Goal: Information Seeking & Learning: Compare options

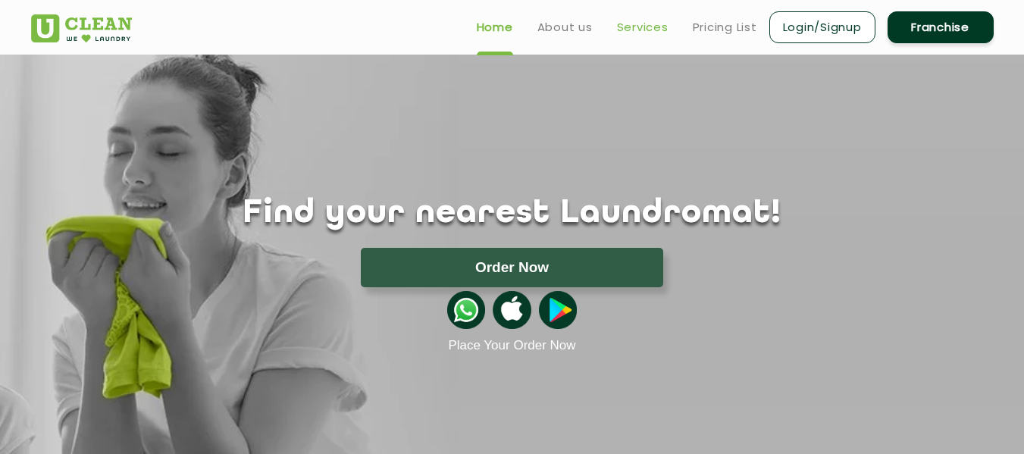
click at [645, 25] on link "Services" at bounding box center [643, 27] width 52 height 18
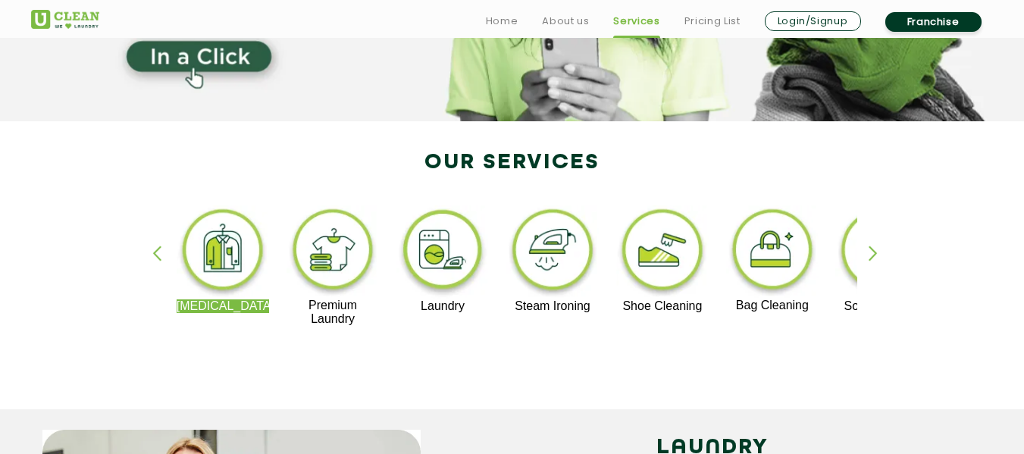
scroll to position [230, 0]
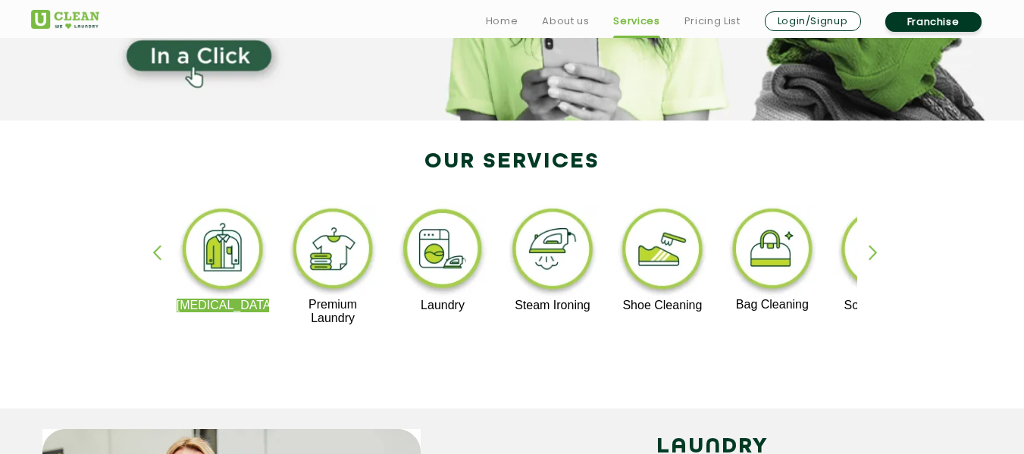
click at [869, 254] on div "button" at bounding box center [880, 266] width 23 height 42
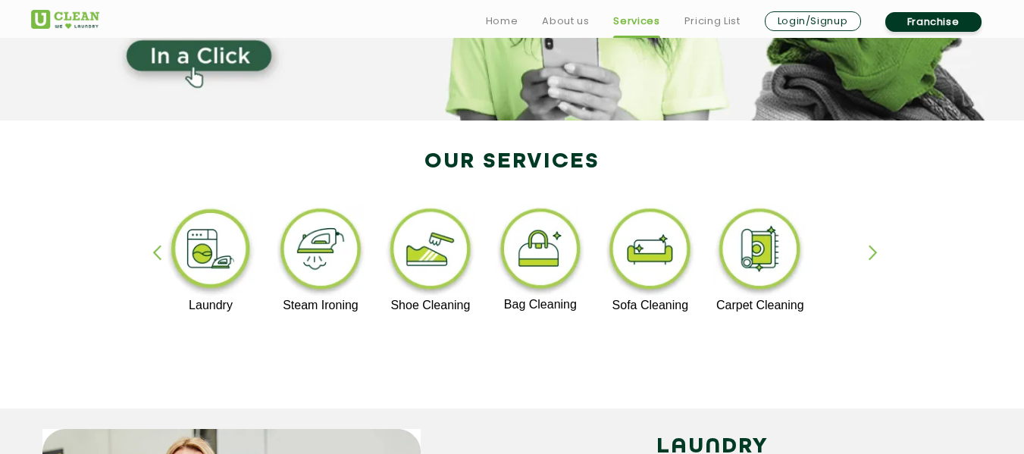
click at [238, 263] on img at bounding box center [211, 252] width 93 height 94
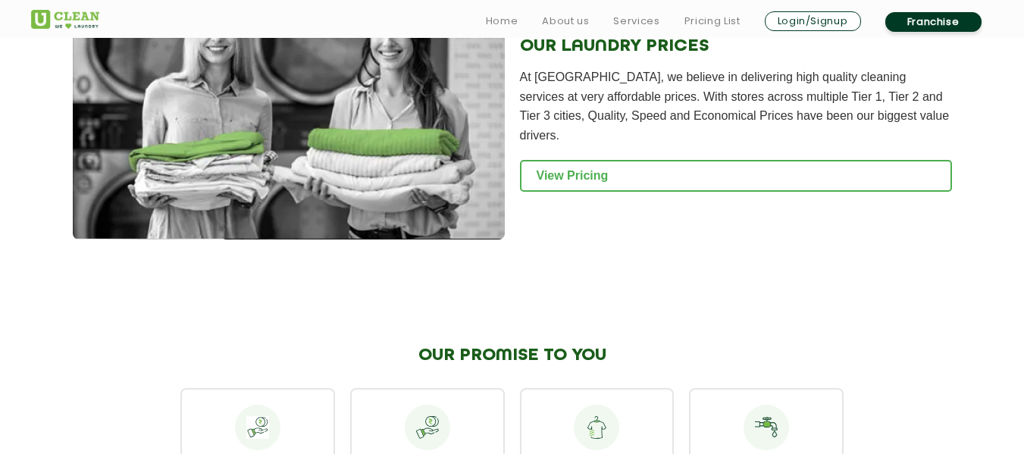
scroll to position [2119, 0]
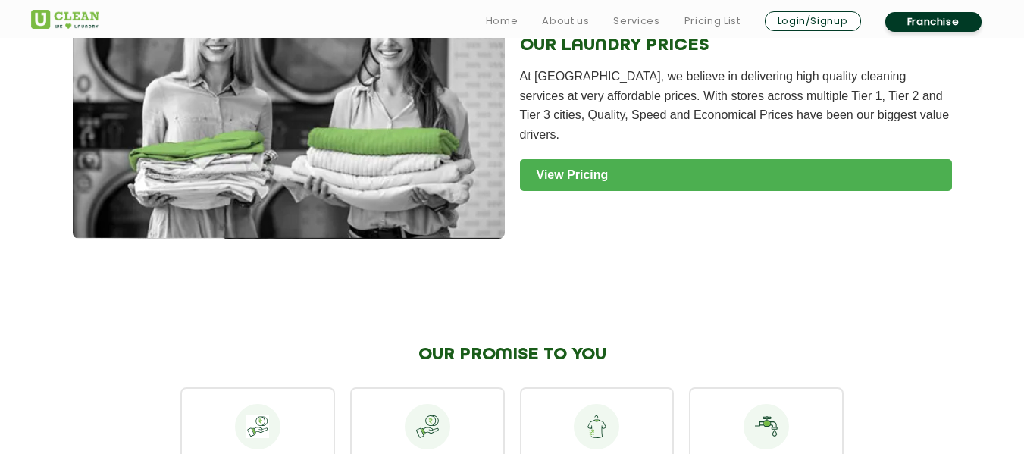
click at [754, 159] on link "View Pricing" at bounding box center [736, 175] width 432 height 32
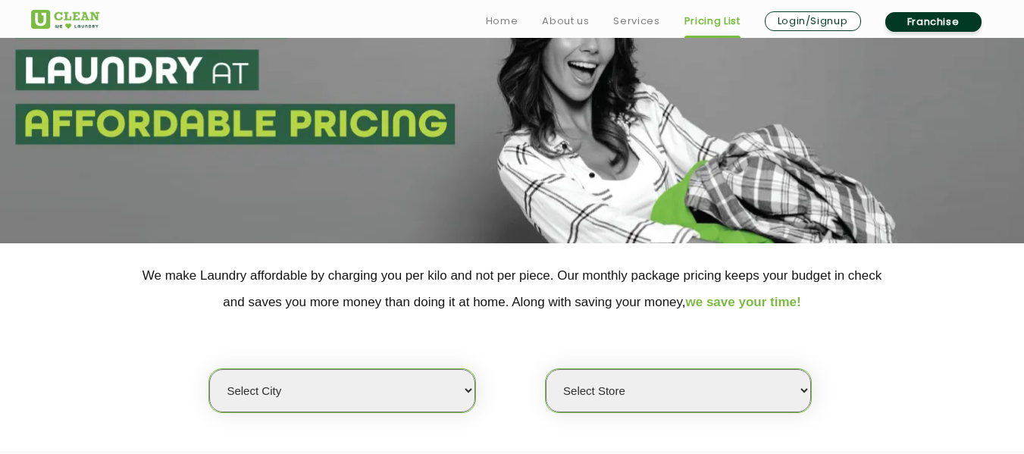
scroll to position [108, 0]
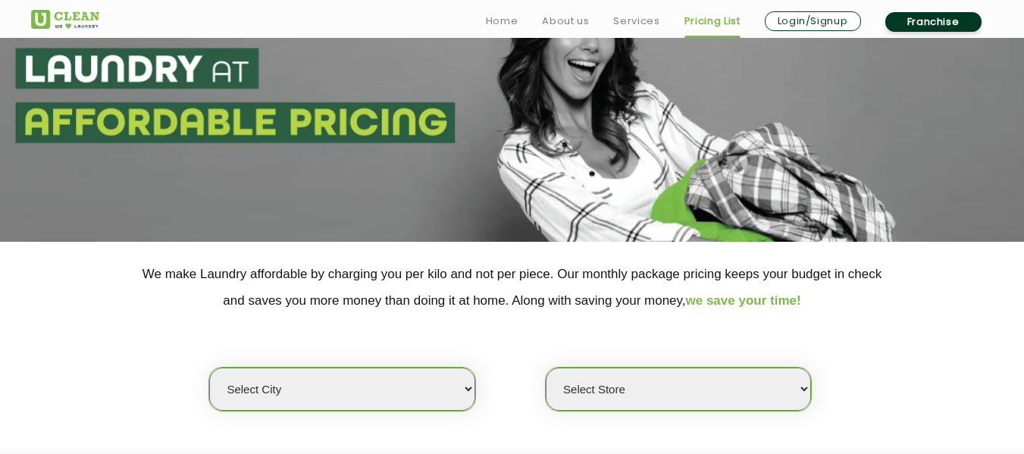
click at [444, 390] on select "Select city [GEOGRAPHIC_DATA] [GEOGRAPHIC_DATA] [GEOGRAPHIC_DATA] [GEOGRAPHIC_D…" at bounding box center [341, 389] width 265 height 43
select select "12"
click at [209, 368] on select "Select city Aalo Agartala Agra Ahmedabad Akola Aligarh Alwar - UClean Select Am…" at bounding box center [341, 389] width 265 height 43
click at [660, 383] on select "Select Store" at bounding box center [678, 389] width 265 height 43
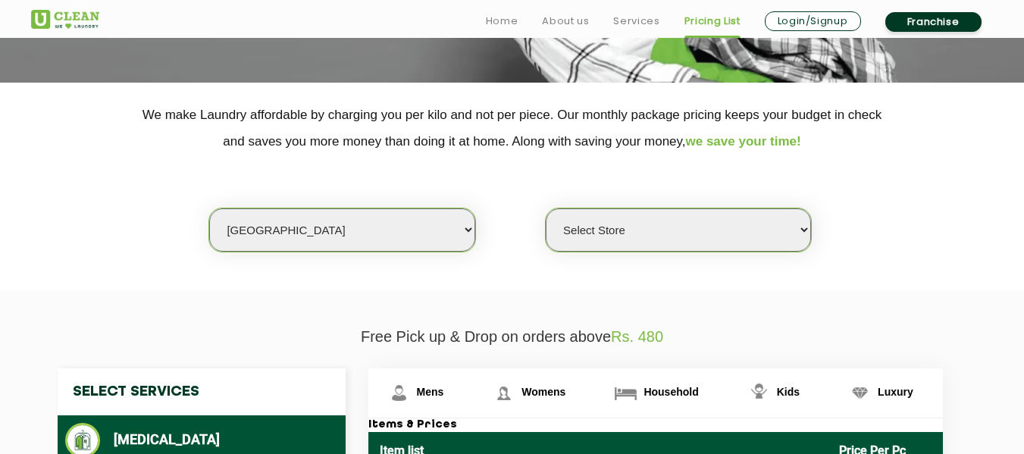
scroll to position [271, 0]
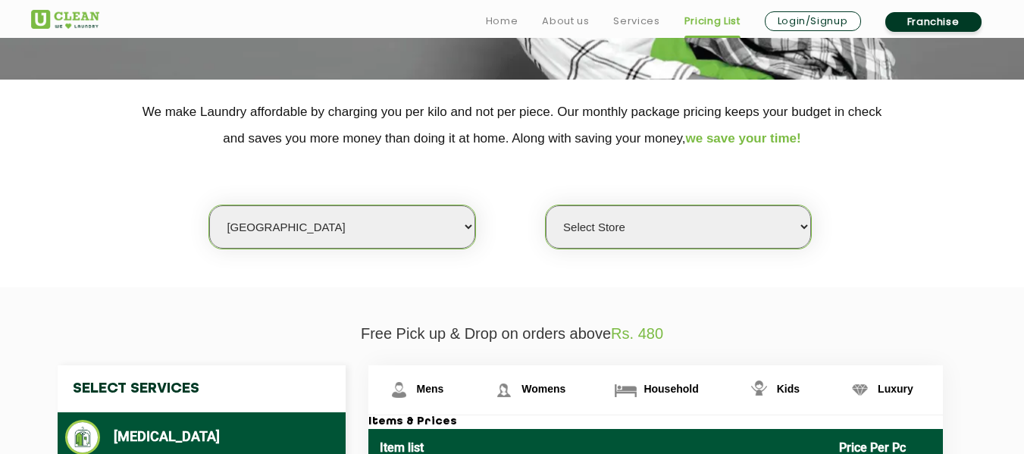
click at [799, 227] on select "Select Store UClean Shivranjani" at bounding box center [678, 226] width 265 height 43
select select "25"
click at [546, 205] on select "Select Store UClean Shivranjani" at bounding box center [678, 226] width 265 height 43
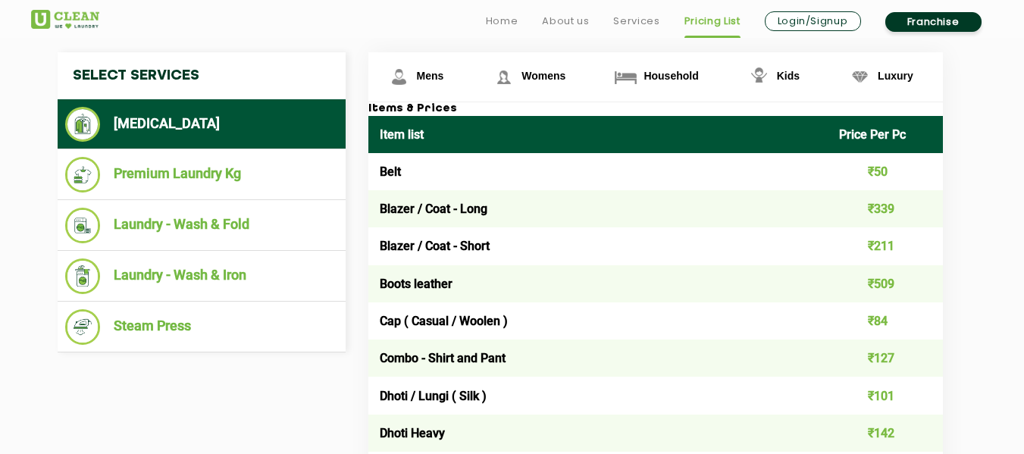
scroll to position [586, 0]
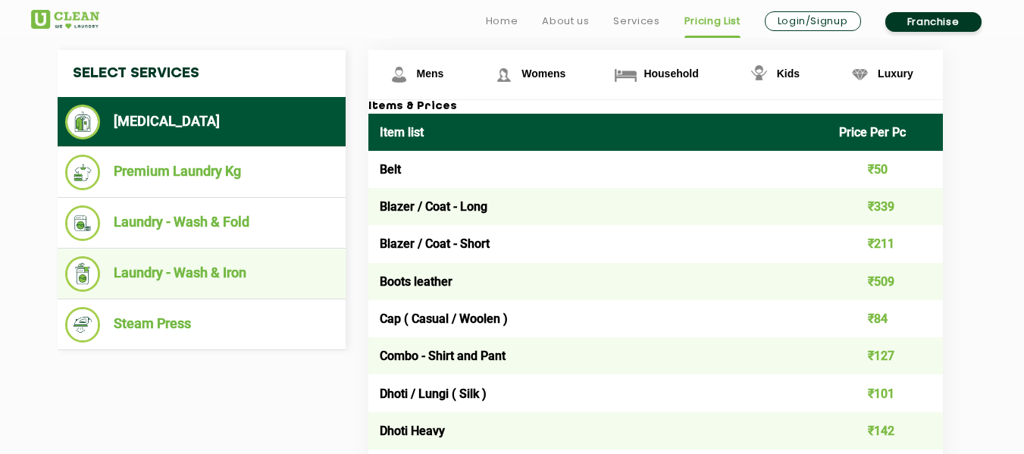
click at [243, 278] on li "Laundry - Wash & Iron" at bounding box center [201, 274] width 273 height 36
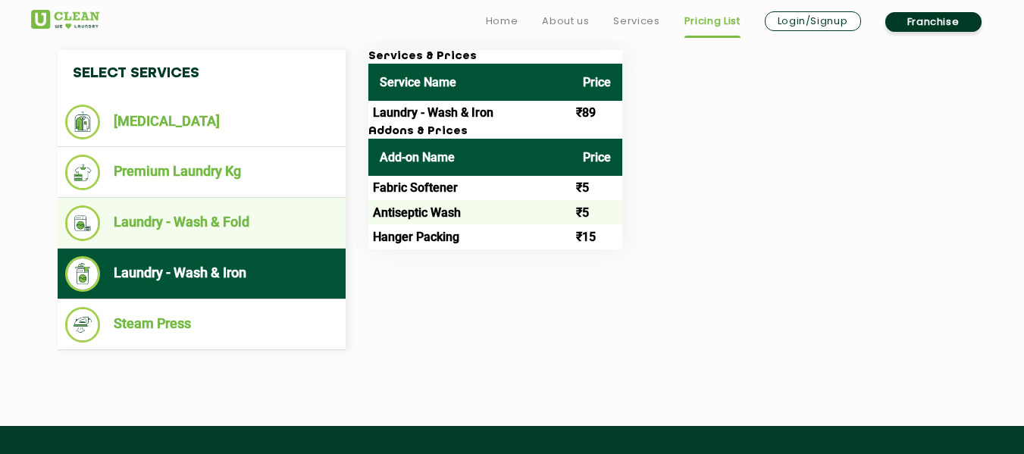
click at [250, 235] on li "Laundry - Wash & Fold" at bounding box center [201, 223] width 273 height 36
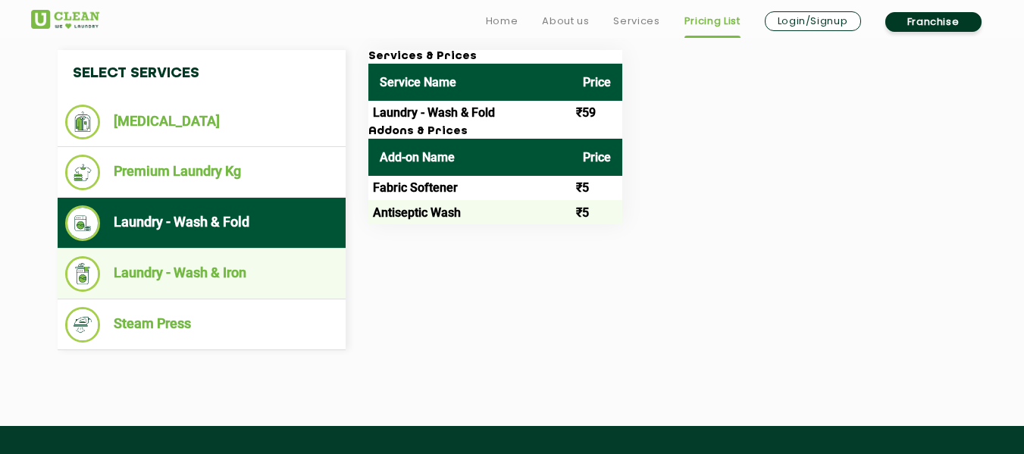
click at [223, 250] on ul "Laundry - Wash & Iron" at bounding box center [202, 274] width 288 height 51
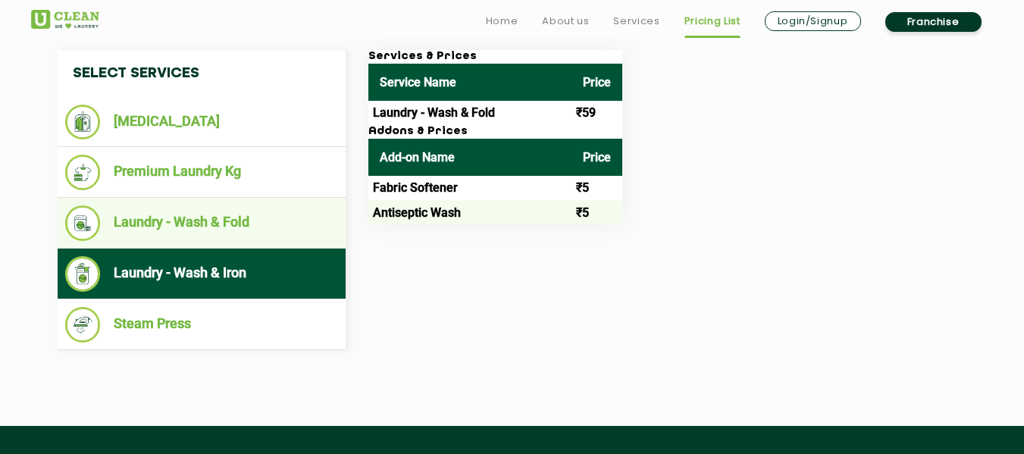
click at [240, 221] on li "Laundry - Wash & Fold" at bounding box center [201, 223] width 273 height 36
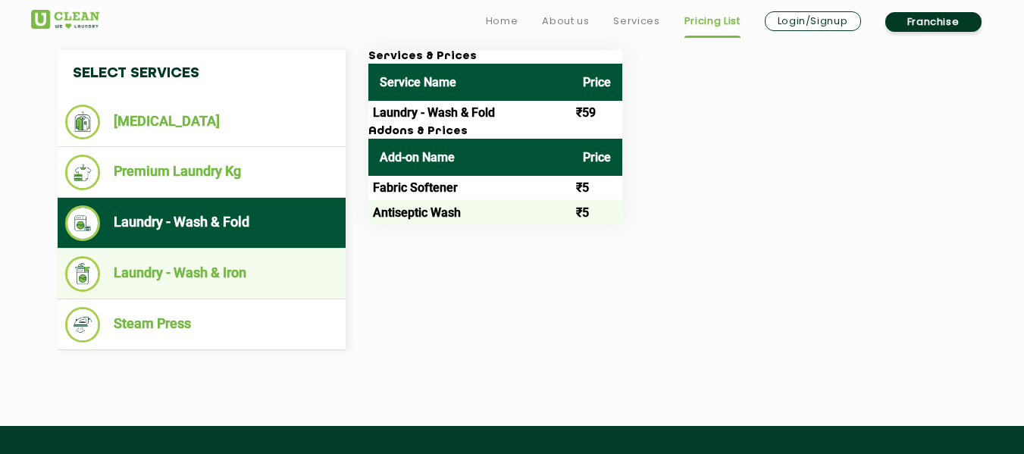
click at [224, 278] on li "Laundry - Wash & Iron" at bounding box center [201, 274] width 273 height 36
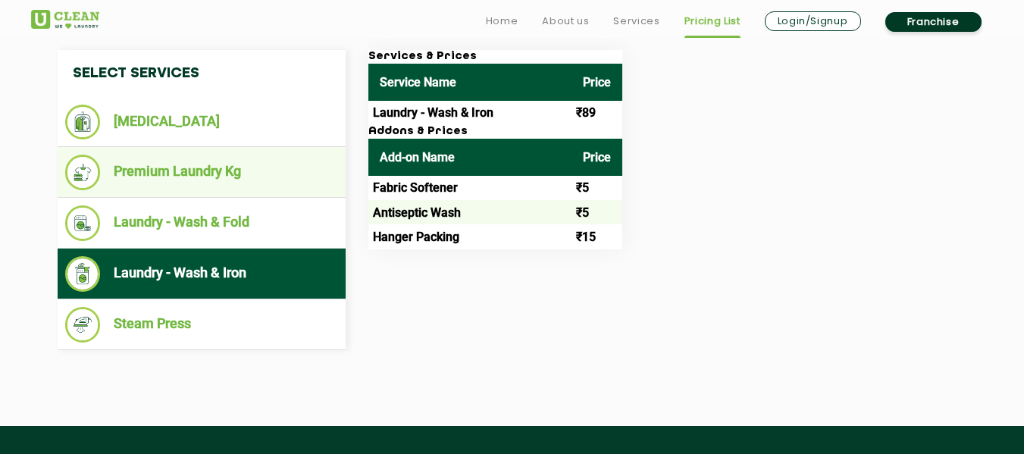
click at [246, 177] on li "Premium Laundry Kg" at bounding box center [201, 173] width 273 height 36
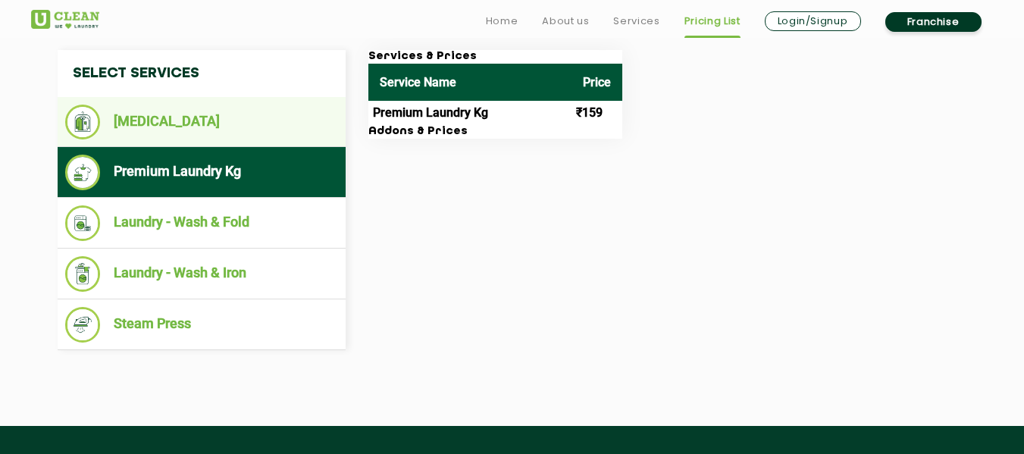
click at [237, 135] on li "[MEDICAL_DATA]" at bounding box center [201, 122] width 273 height 35
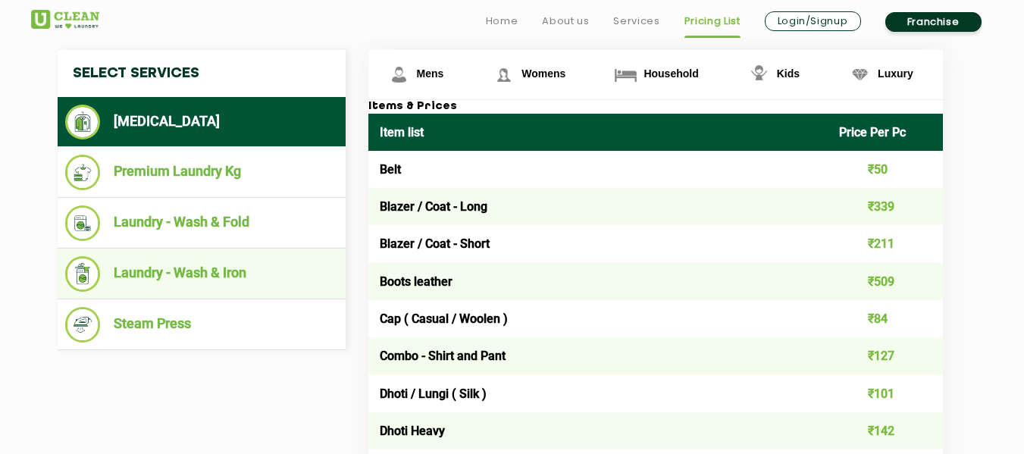
click at [251, 266] on li "Laundry - Wash & Iron" at bounding box center [201, 274] width 273 height 36
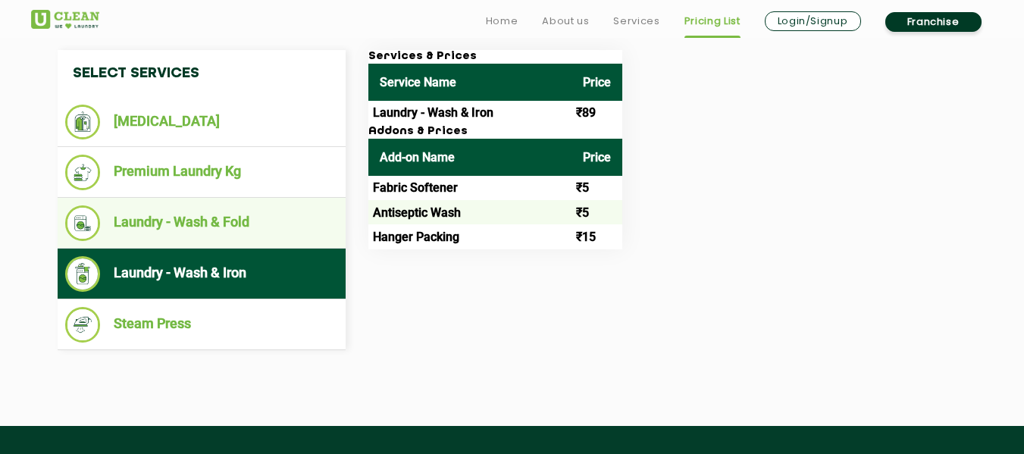
click at [265, 245] on ul "Laundry - Wash & Fold" at bounding box center [202, 223] width 288 height 51
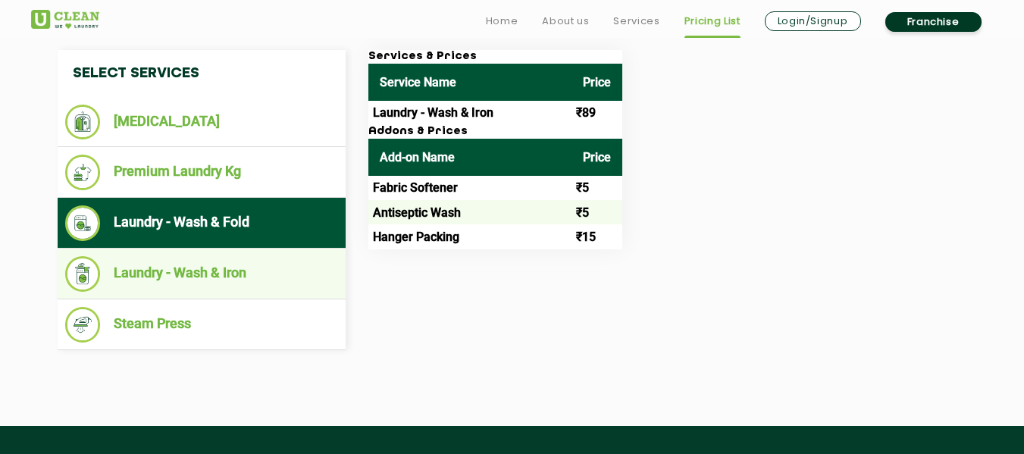
click at [256, 270] on li "Laundry - Wash & Iron" at bounding box center [201, 274] width 273 height 36
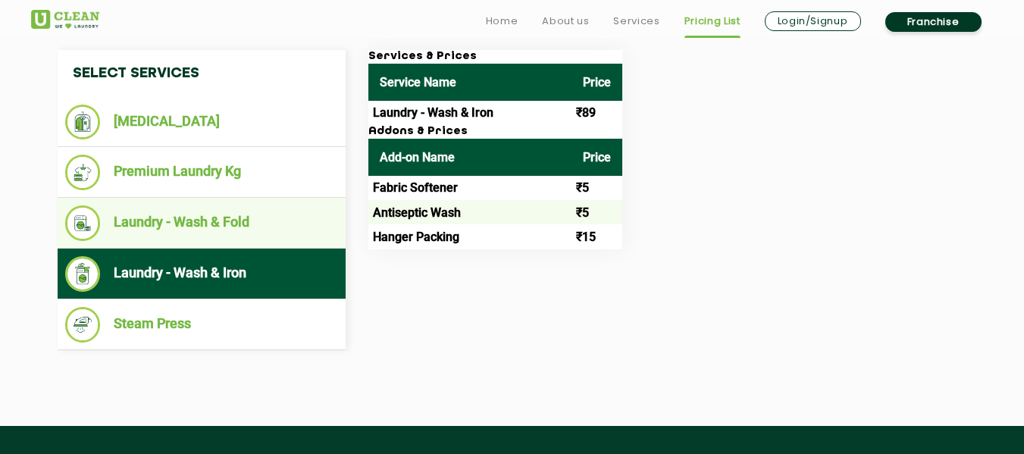
click at [281, 230] on li "Laundry - Wash & Fold" at bounding box center [201, 223] width 273 height 36
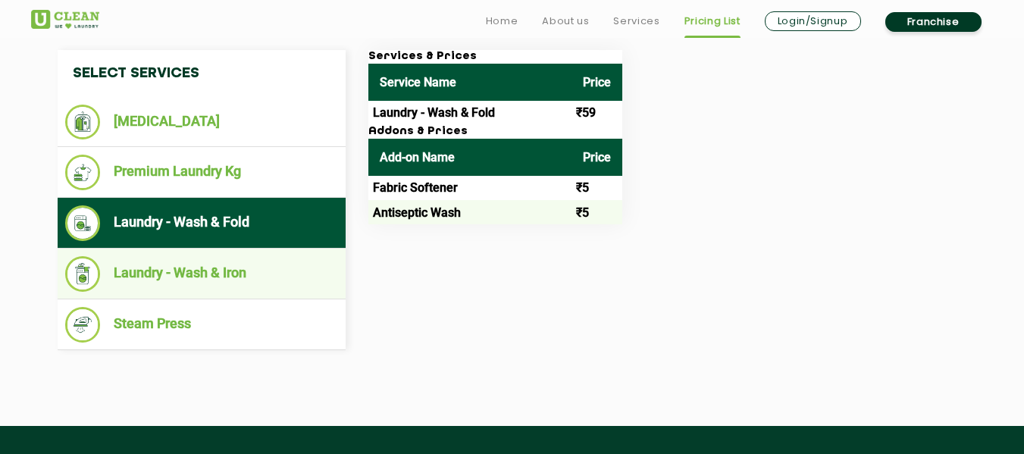
click at [264, 273] on li "Laundry - Wash & Iron" at bounding box center [201, 274] width 273 height 36
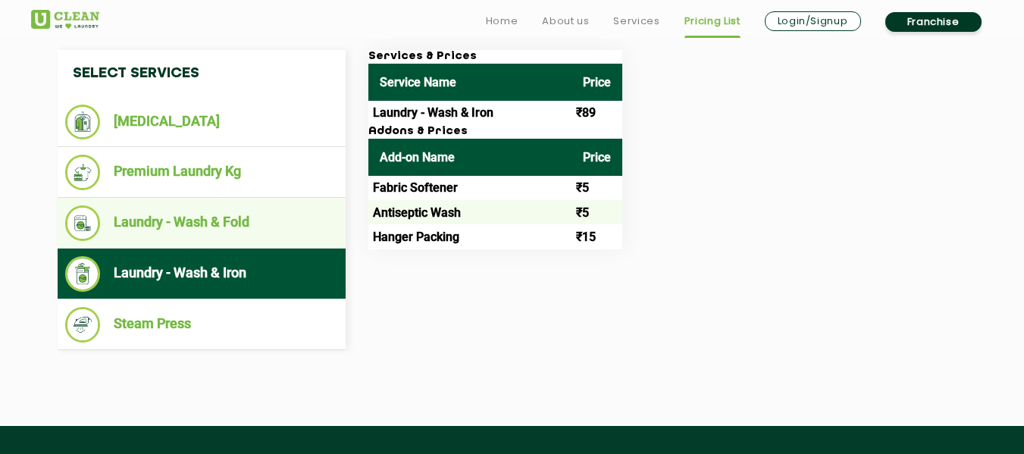
click at [274, 226] on li "Laundry - Wash & Fold" at bounding box center [201, 223] width 273 height 36
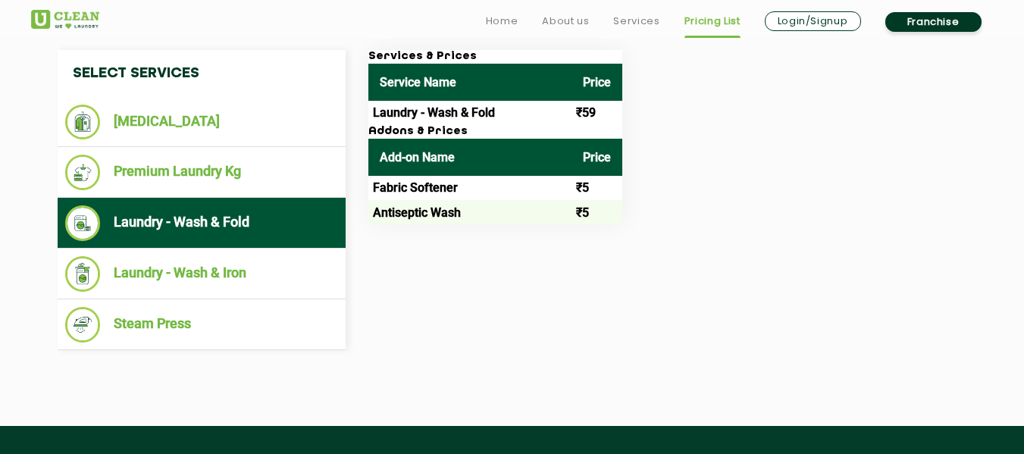
click at [691, 371] on div "Select Services Dry Cleaning Premium Laundry Kg Laundry - Wash & Fold Laundry -…" at bounding box center [513, 200] width 986 height 346
click at [631, 17] on link "Services" at bounding box center [636, 21] width 46 height 18
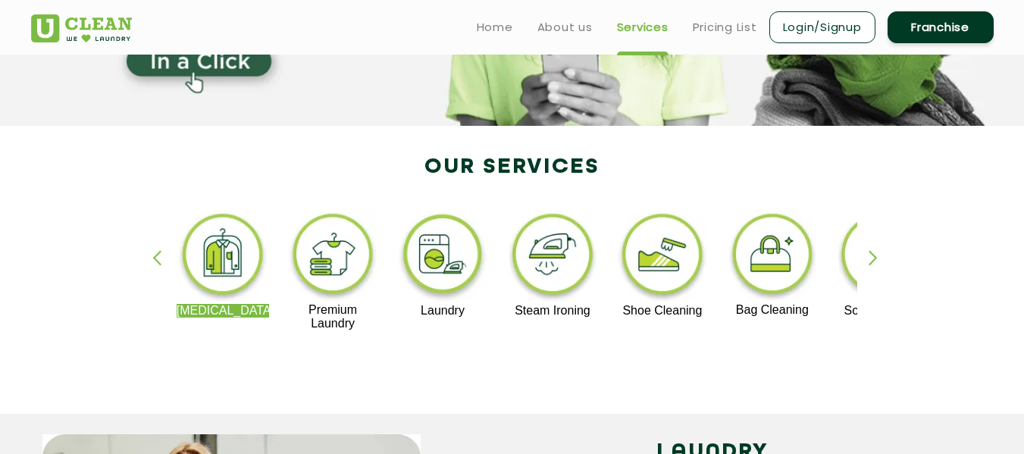
scroll to position [221, 0]
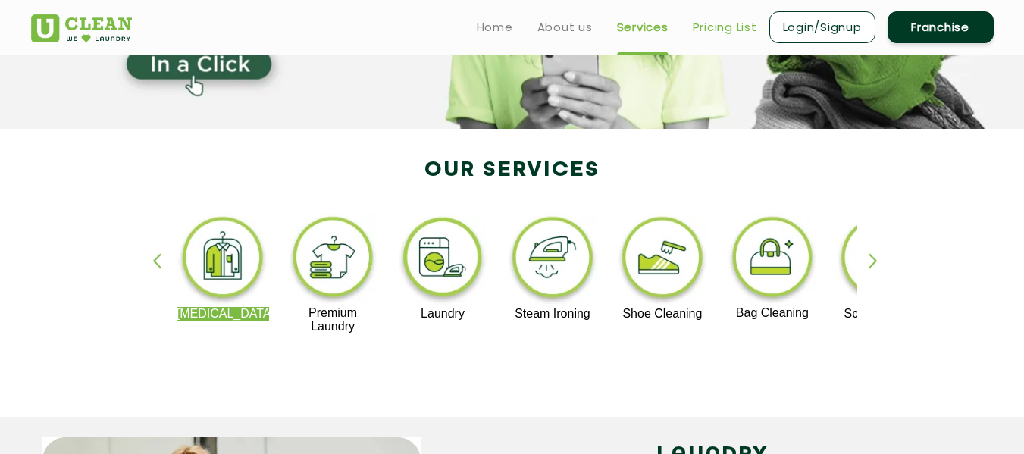
click at [719, 29] on link "Pricing List" at bounding box center [725, 27] width 64 height 18
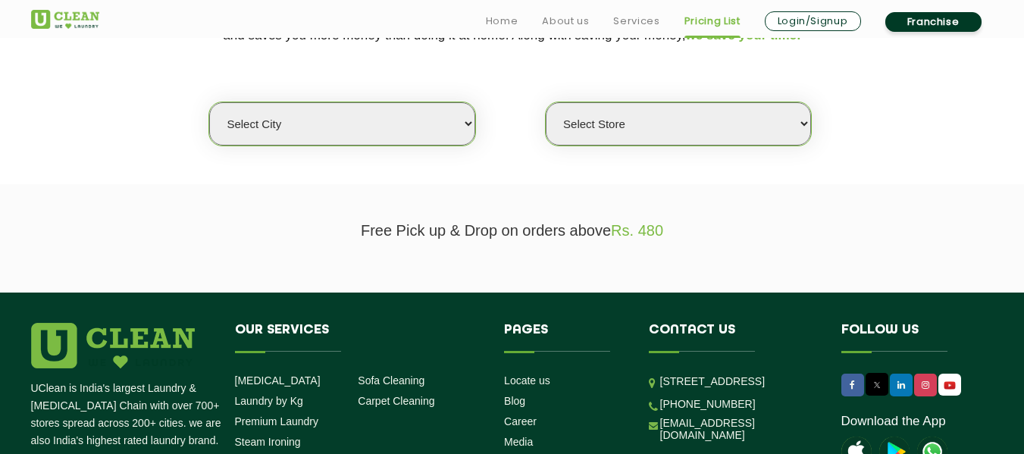
scroll to position [375, 0]
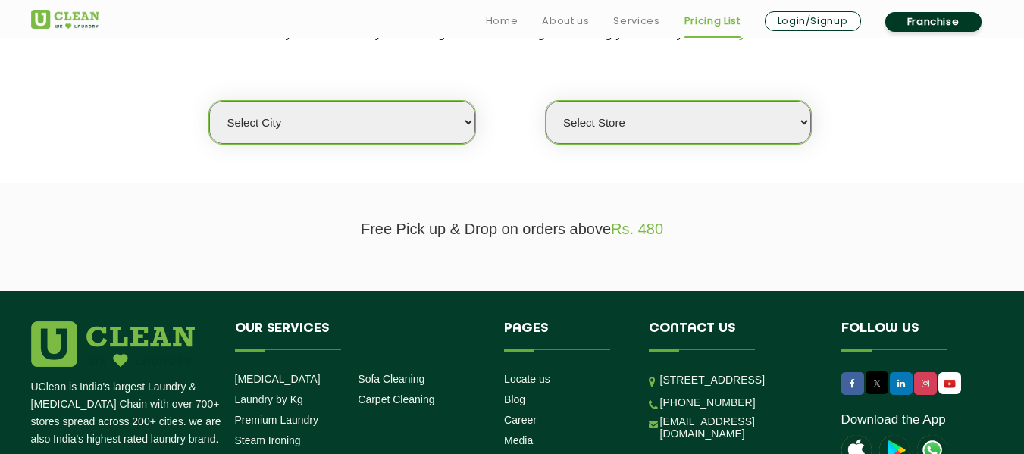
click at [452, 122] on select "Select city Aalo Agartala Agra Ahmedabad Akola Aligarh Alwar - UClean Select Am…" at bounding box center [341, 122] width 265 height 43
select select "12"
click at [209, 101] on select "Select city Aalo Agartala Agra Ahmedabad Akola Aligarh Alwar - UClean Select Am…" at bounding box center [341, 122] width 265 height 43
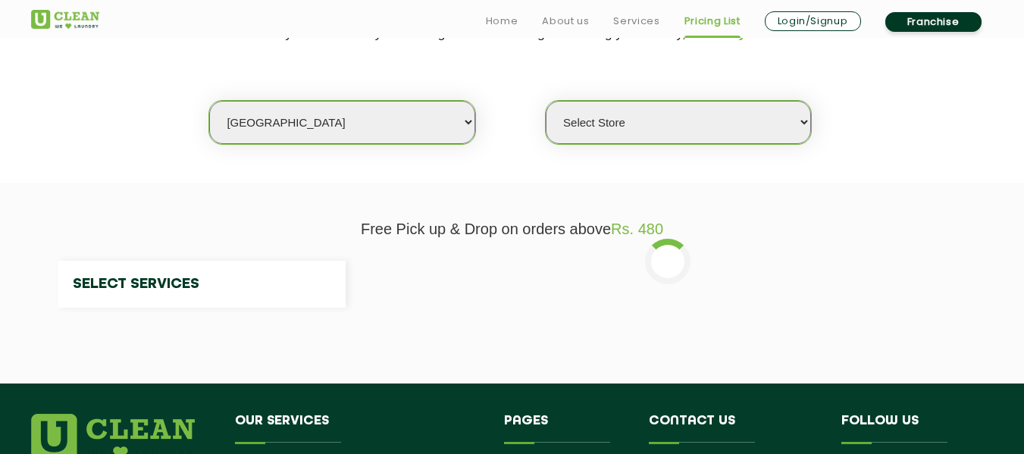
click at [647, 118] on select "Select Store" at bounding box center [678, 122] width 265 height 43
click at [546, 101] on select "Select Store" at bounding box center [678, 122] width 265 height 43
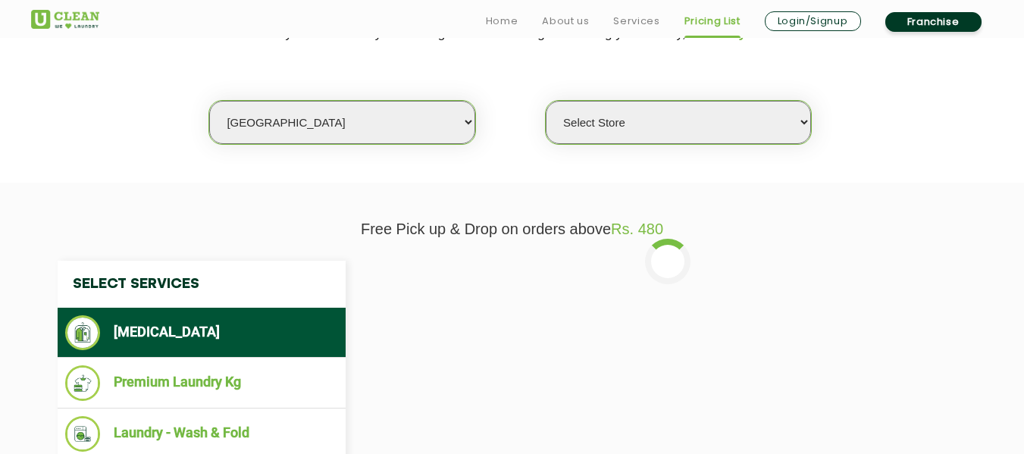
click at [779, 111] on select "Select Store UClean Shivranjani" at bounding box center [678, 122] width 265 height 43
select select "25"
click at [546, 101] on select "Select Store UClean Shivranjani" at bounding box center [678, 122] width 265 height 43
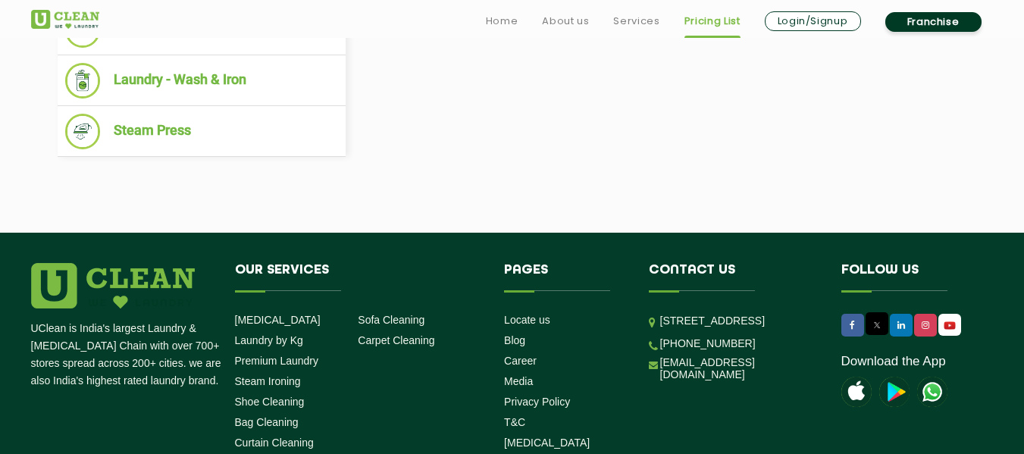
scroll to position [780, 0]
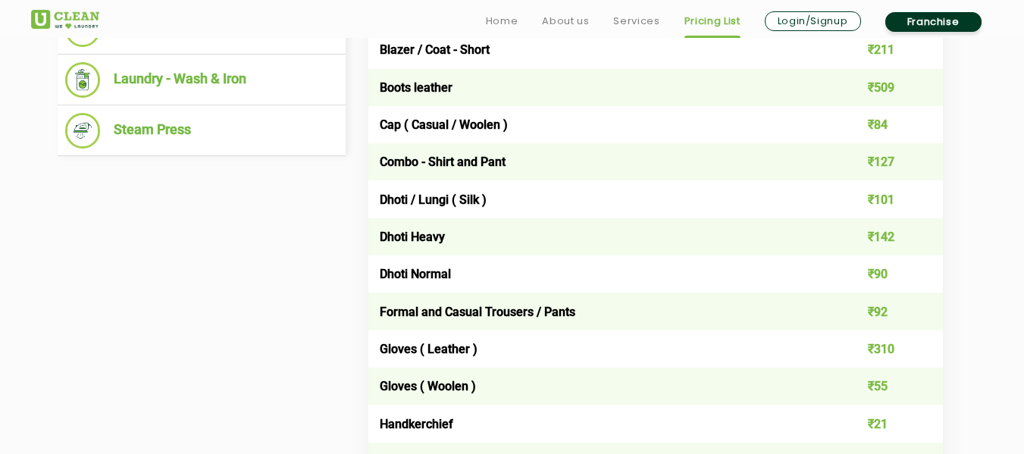
click at [628, 295] on td "Formal and Casual Trousers / Pants" at bounding box center [598, 311] width 460 height 37
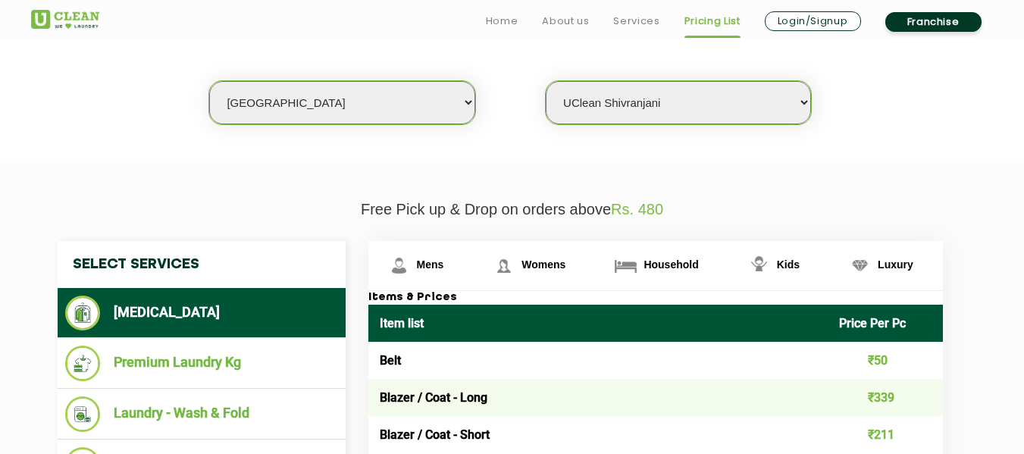
scroll to position [415, 0]
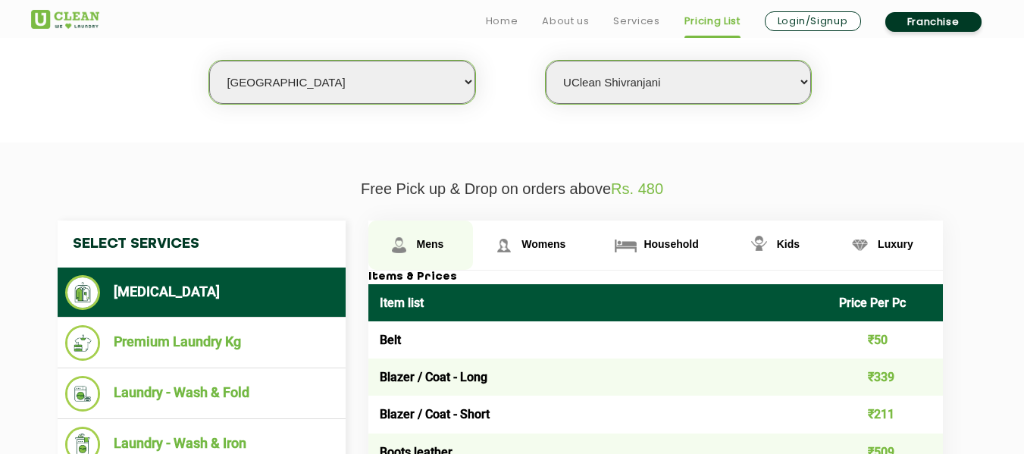
click at [431, 249] on span "Mens" at bounding box center [430, 244] width 27 height 12
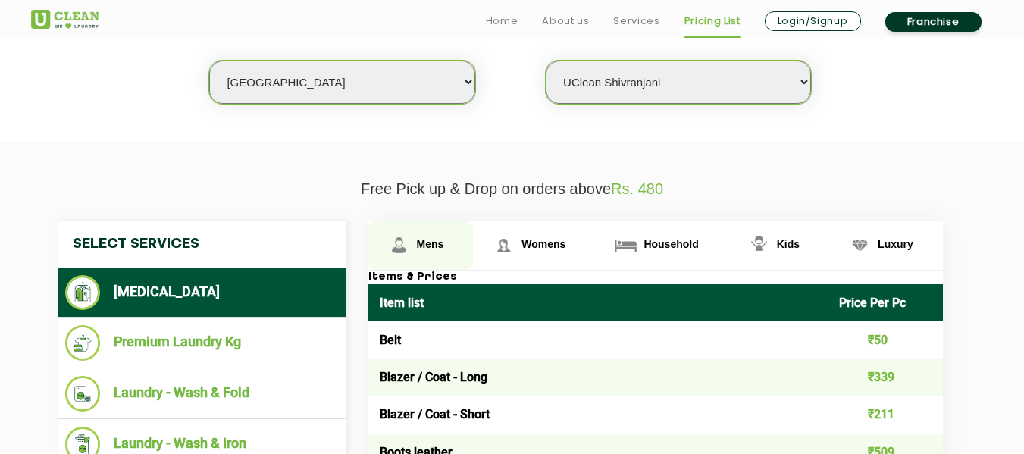
click at [431, 249] on span "Mens" at bounding box center [430, 244] width 27 height 12
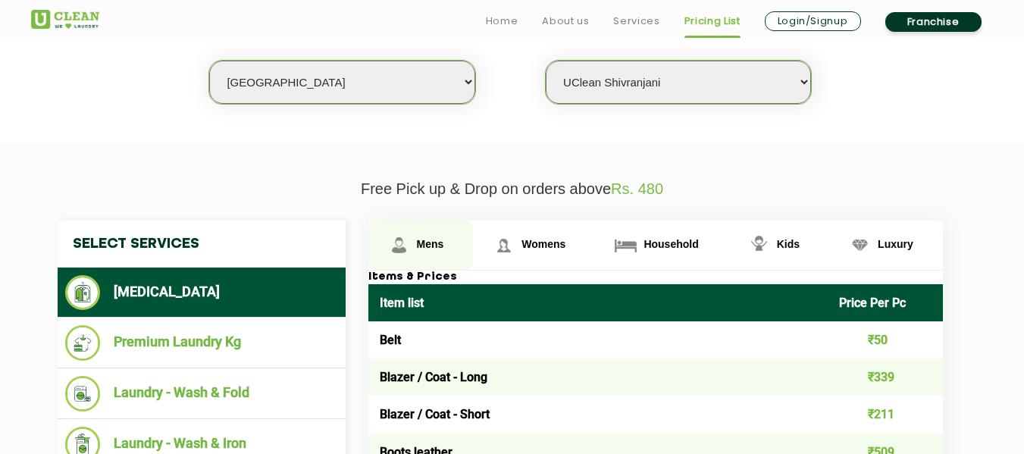
click at [431, 249] on span "Mens" at bounding box center [430, 244] width 27 height 12
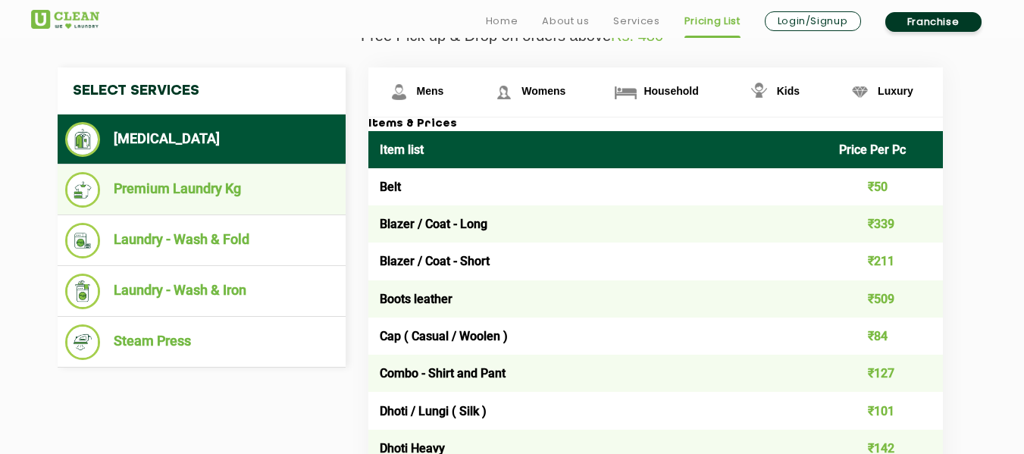
scroll to position [569, 0]
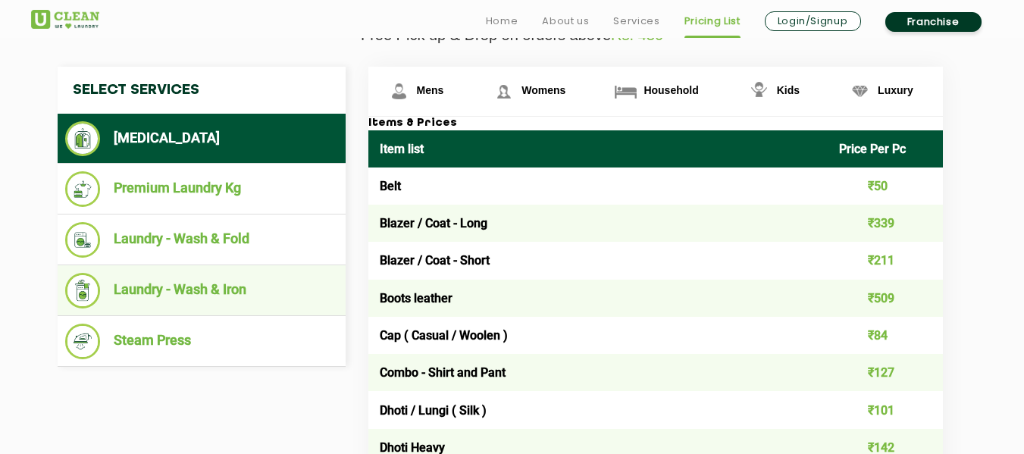
click at [226, 298] on li "Laundry - Wash & Iron" at bounding box center [201, 291] width 273 height 36
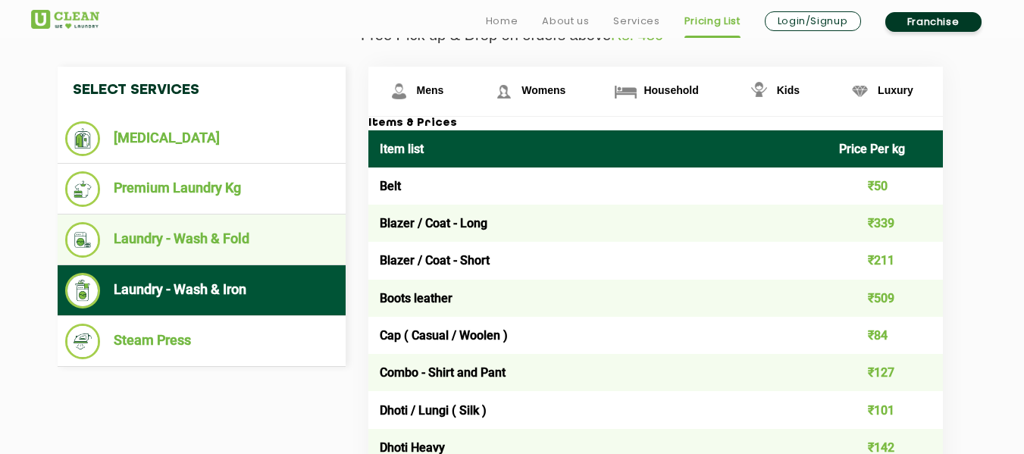
click at [205, 231] on li "Laundry - Wash & Fold" at bounding box center [201, 240] width 273 height 36
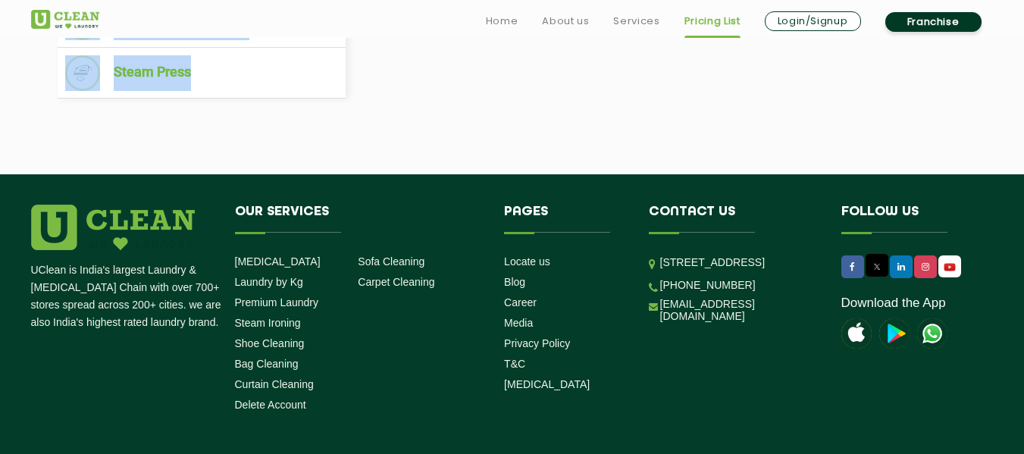
scroll to position [890, 0]
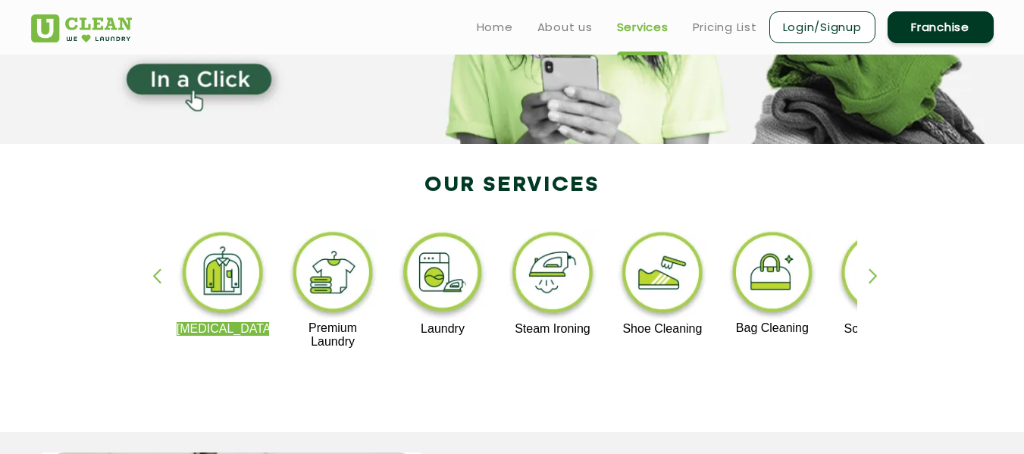
scroll to position [209, 0]
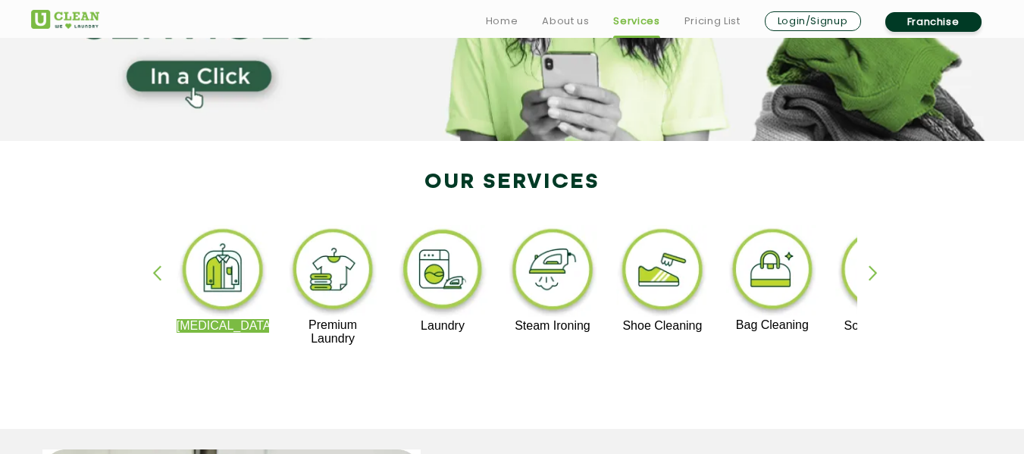
click at [360, 266] on img at bounding box center [333, 271] width 93 height 93
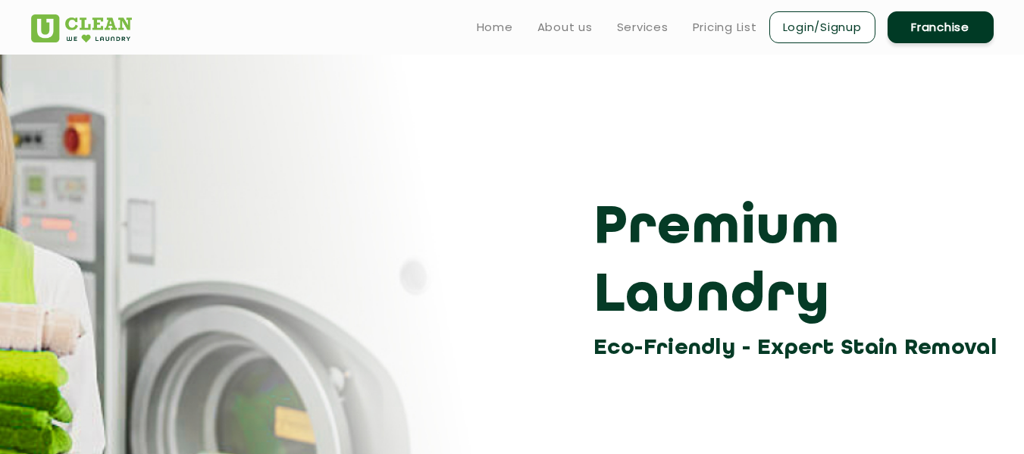
click at [722, 42] on ul "Home About us Services Pricing List Login/Signup Franchise" at bounding box center [729, 27] width 529 height 36
click at [719, 24] on link "Pricing List" at bounding box center [725, 27] width 64 height 18
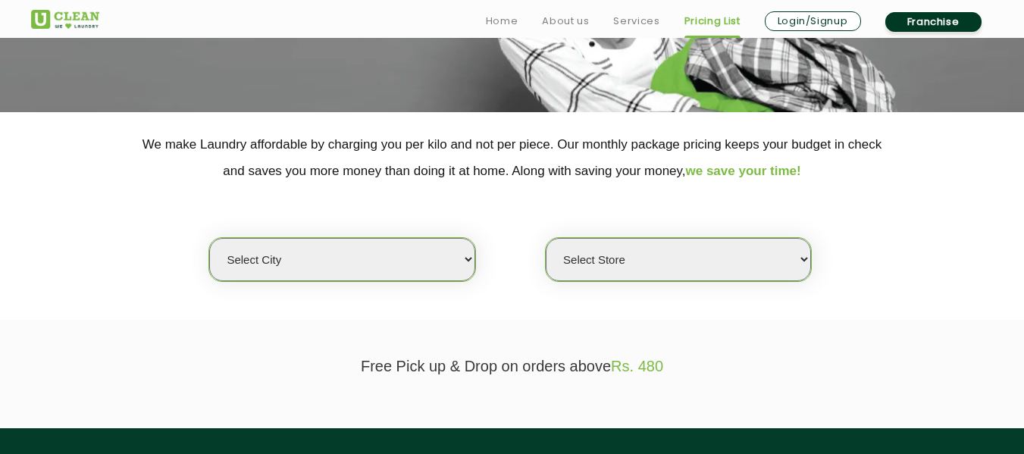
scroll to position [241, 0]
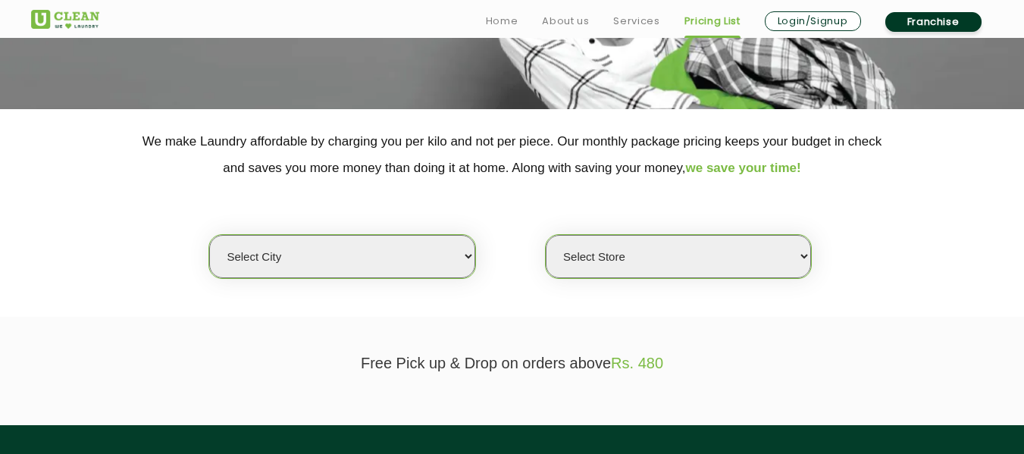
click at [399, 268] on select "Select city Aalo Agartala Agra Ahmedabad Akola Aligarh Alwar - UClean Select Am…" at bounding box center [341, 256] width 265 height 43
select select "12"
click at [209, 235] on select "Select city Aalo Agartala Agra Ahmedabad Akola Aligarh Alwar - UClean Select Am…" at bounding box center [341, 256] width 265 height 43
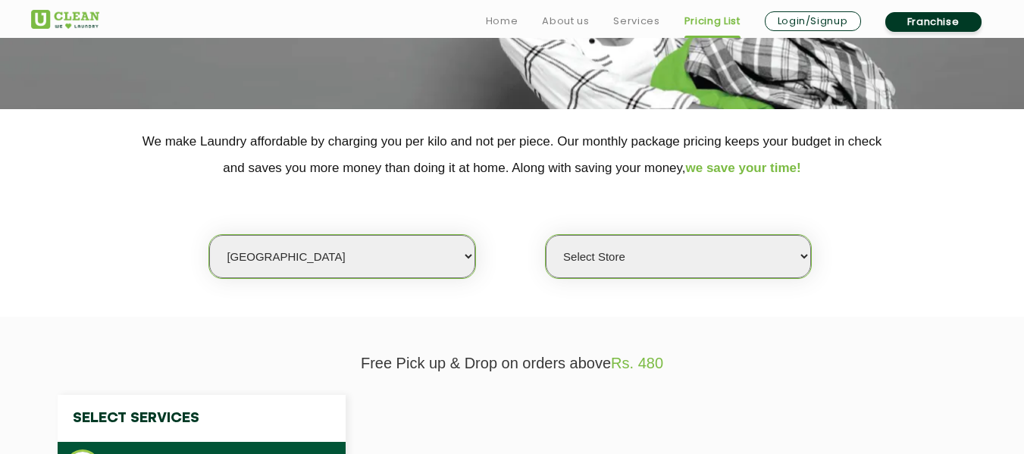
click at [791, 252] on select "Select Store" at bounding box center [678, 256] width 265 height 43
select select "25"
click at [546, 235] on select "Select Store UClean Shivranjani" at bounding box center [678, 256] width 265 height 43
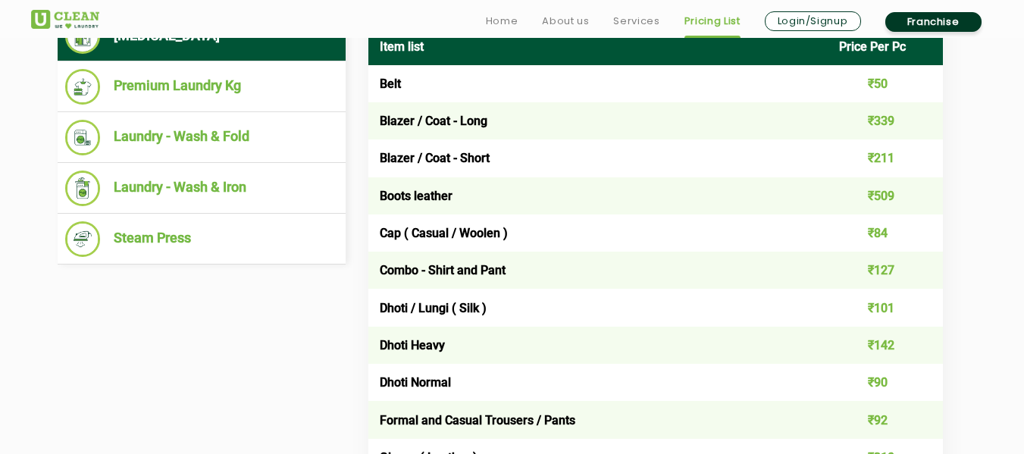
scroll to position [673, 0]
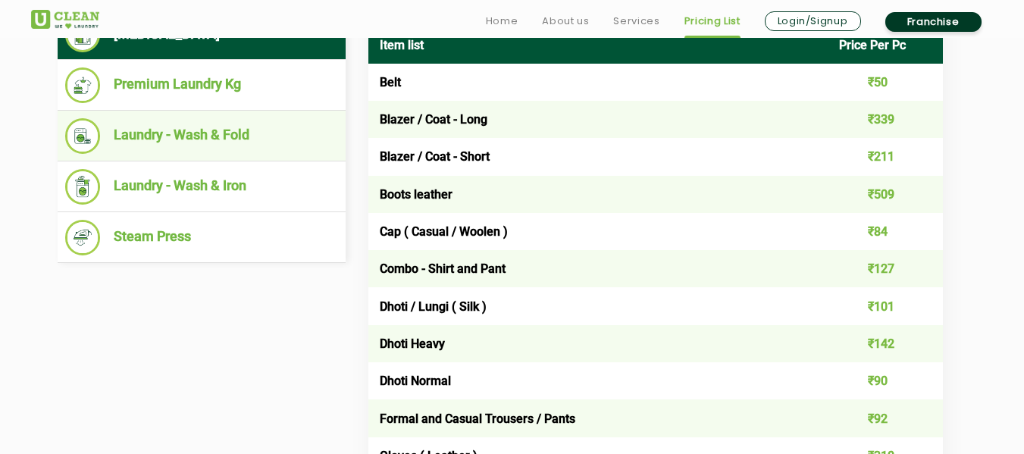
click at [324, 146] on li "Laundry - Wash & Fold" at bounding box center [201, 136] width 273 height 36
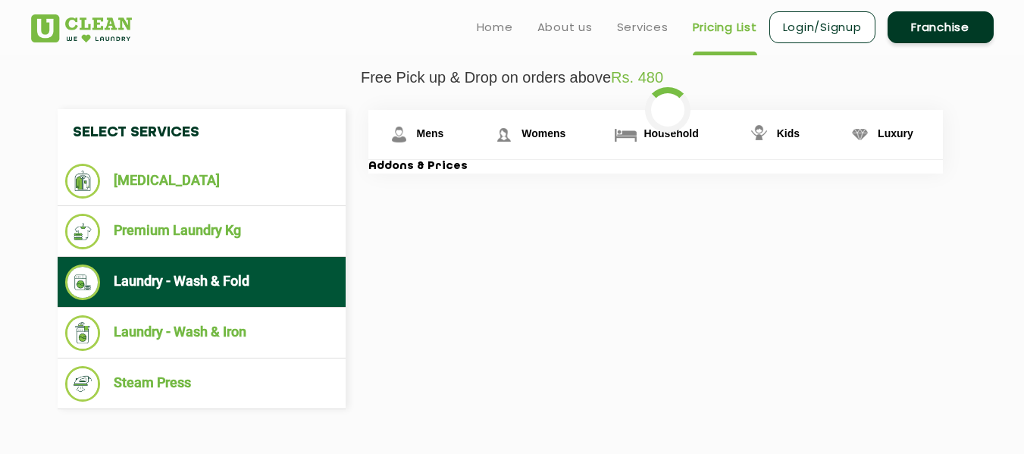
scroll to position [526, 0]
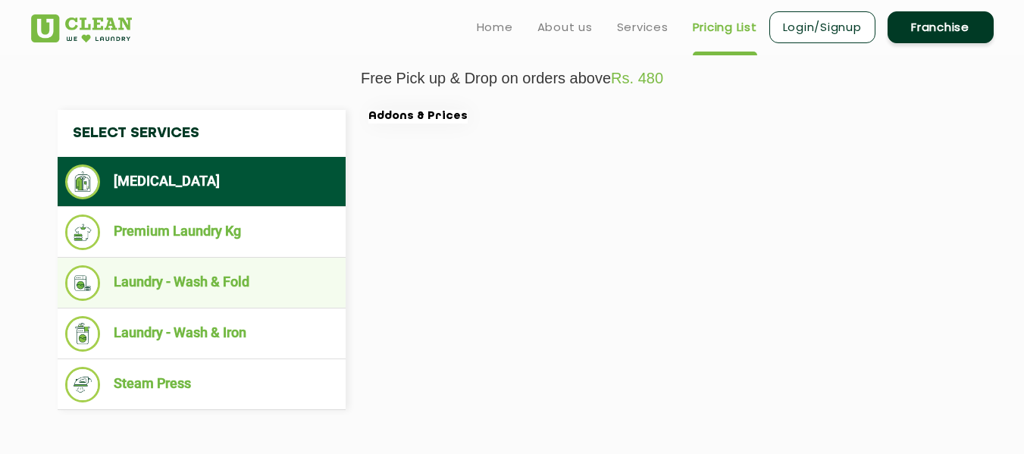
click at [210, 283] on li "Laundry - Wash & Fold" at bounding box center [201, 283] width 273 height 36
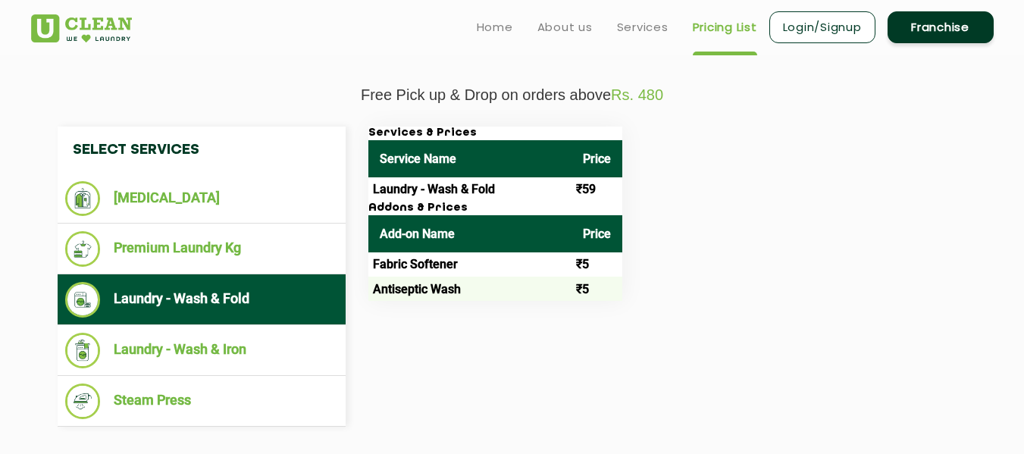
scroll to position [509, 0]
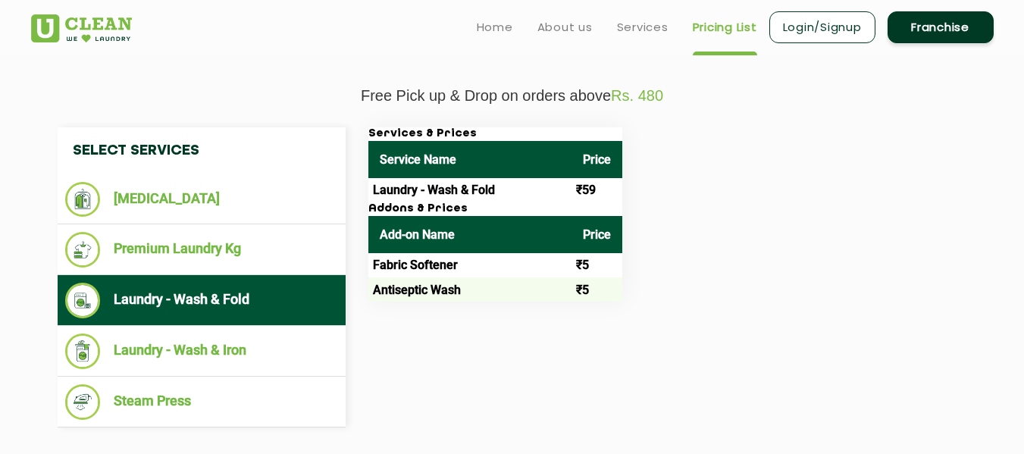
click at [832, 24] on link "Login/Signup" at bounding box center [822, 27] width 106 height 32
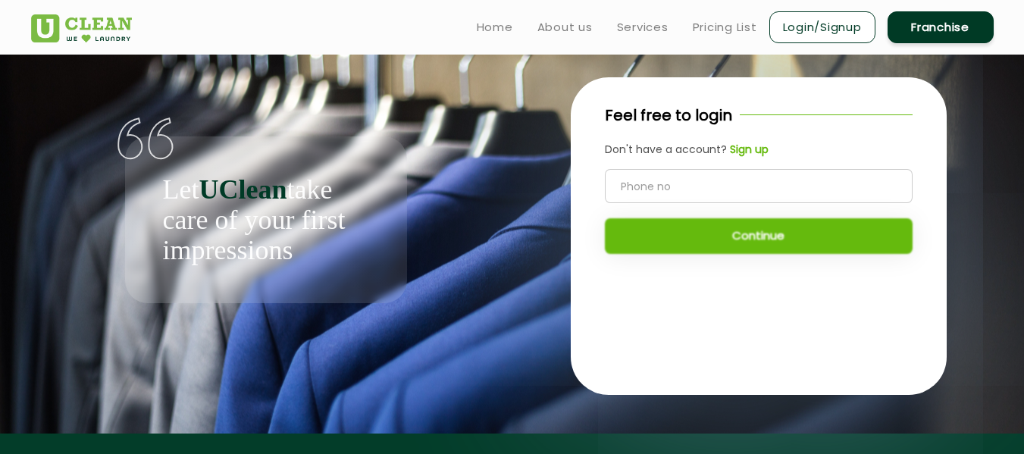
click at [779, 198] on input "tel" at bounding box center [759, 186] width 308 height 34
type input "8885684711"
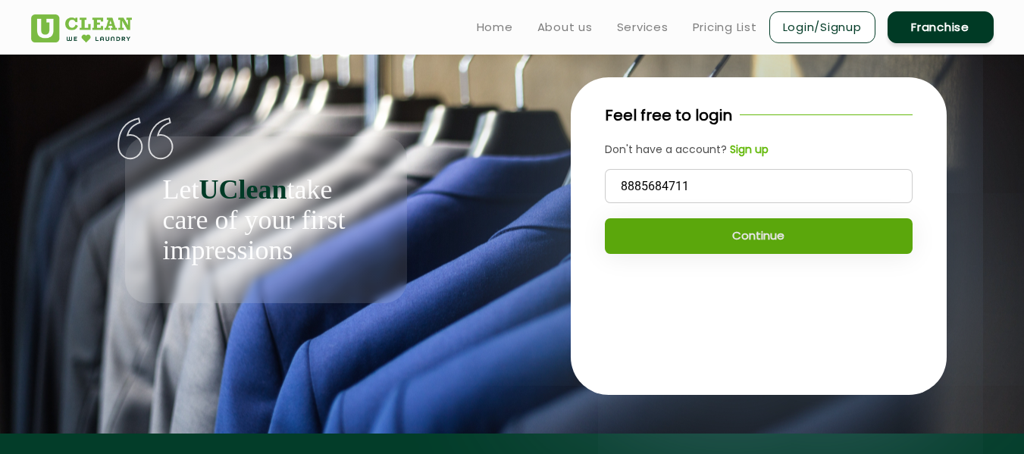
click at [770, 224] on button "Continue" at bounding box center [759, 236] width 308 height 36
